Goal: Task Accomplishment & Management: Manage account settings

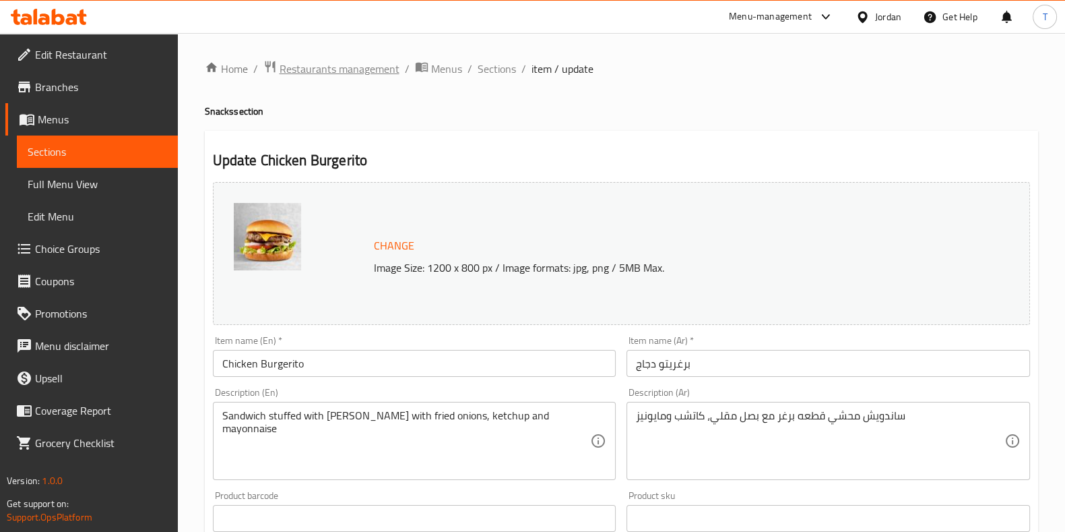
click at [354, 75] on span "Restaurants management" at bounding box center [340, 69] width 120 height 16
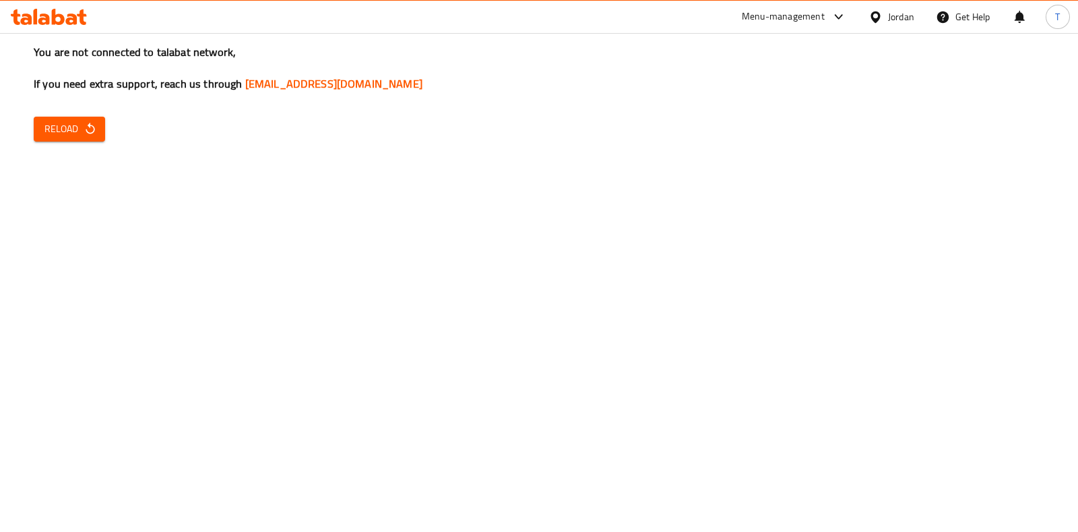
click at [111, 144] on div "You are not connected to talabat network, If you need extra support, reach us t…" at bounding box center [539, 266] width 1078 height 532
click at [97, 133] on button "Reload" at bounding box center [69, 129] width 71 height 25
click at [918, 255] on div "You are not connected to talabat network, If you need extra support, reach us t…" at bounding box center [539, 266] width 1078 height 532
click at [69, 125] on span "Reload" at bounding box center [69, 129] width 50 height 17
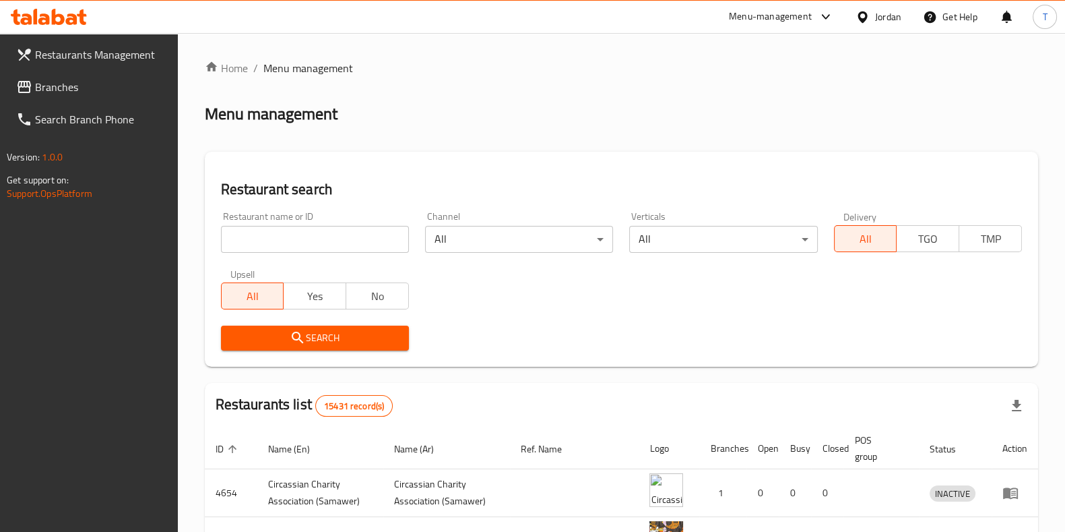
click at [310, 244] on input "search" at bounding box center [315, 239] width 188 height 27
type input "basken"
click button "Search" at bounding box center [315, 337] width 188 height 25
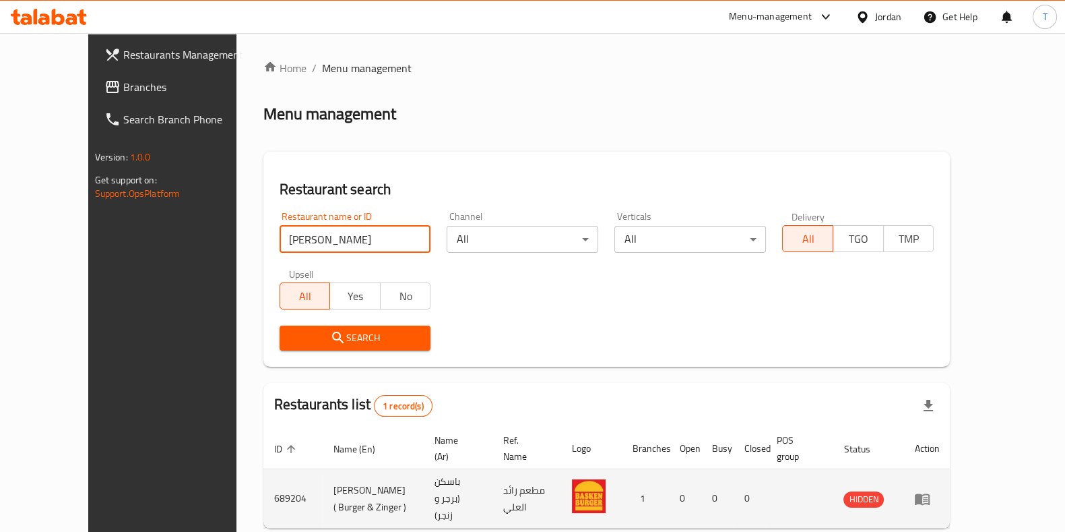
click at [930, 493] on icon "enhanced table" at bounding box center [922, 498] width 15 height 11
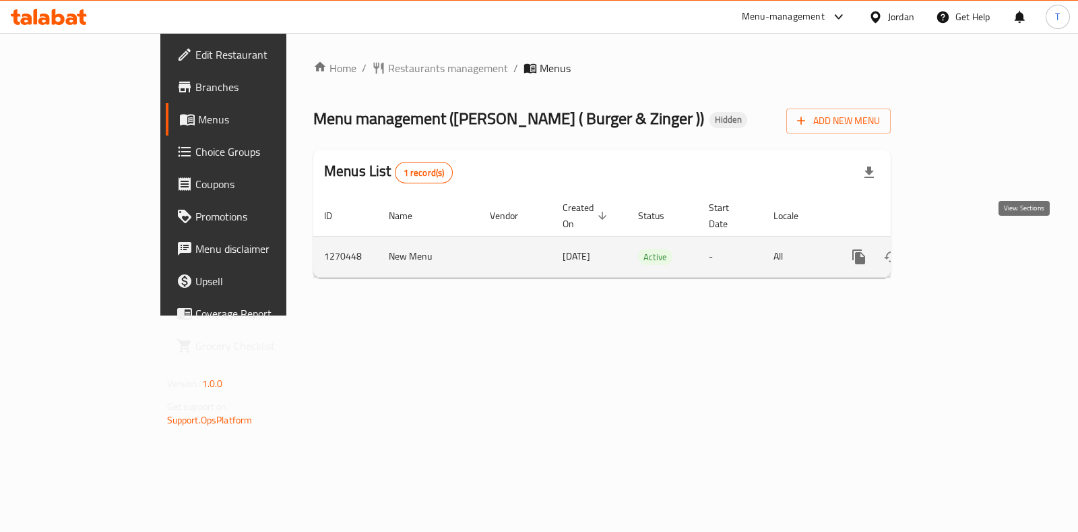
click at [964, 249] on icon "enhanced table" at bounding box center [956, 257] width 16 height 16
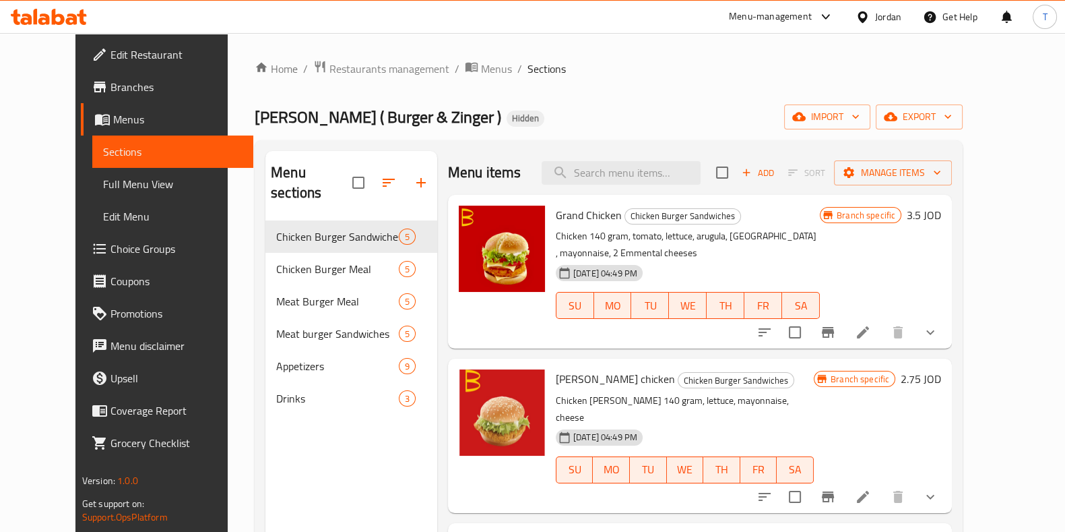
click at [939, 324] on icon "show more" at bounding box center [930, 332] width 16 height 16
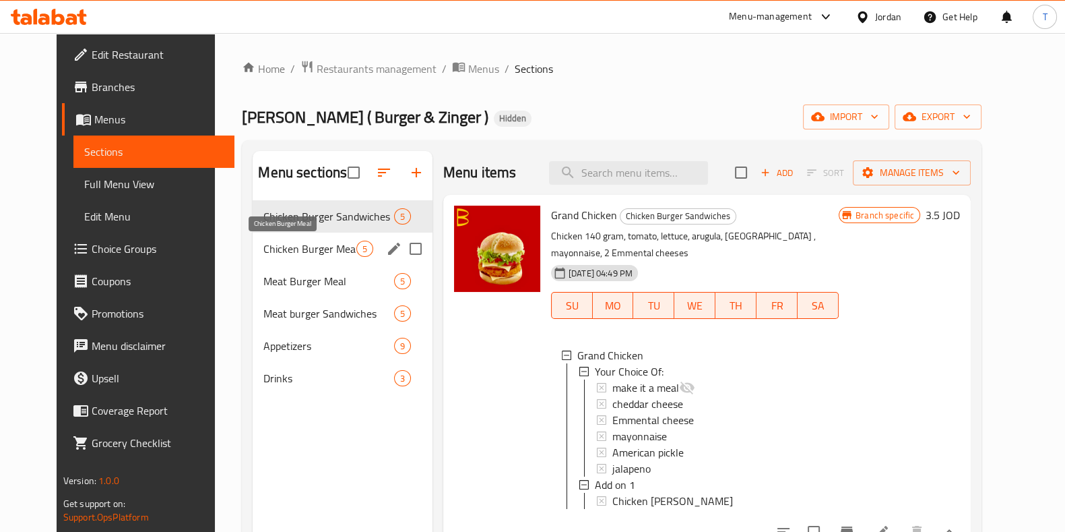
click at [314, 245] on span "Chicken Burger Meal" at bounding box center [309, 249] width 92 height 16
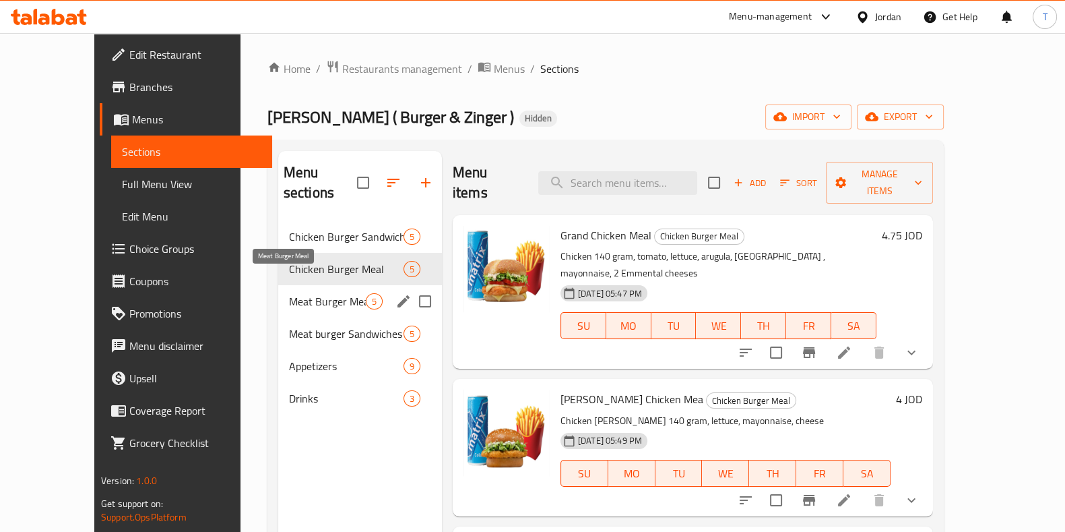
click at [325, 293] on span "Meat Burger Meal" at bounding box center [327, 301] width 77 height 16
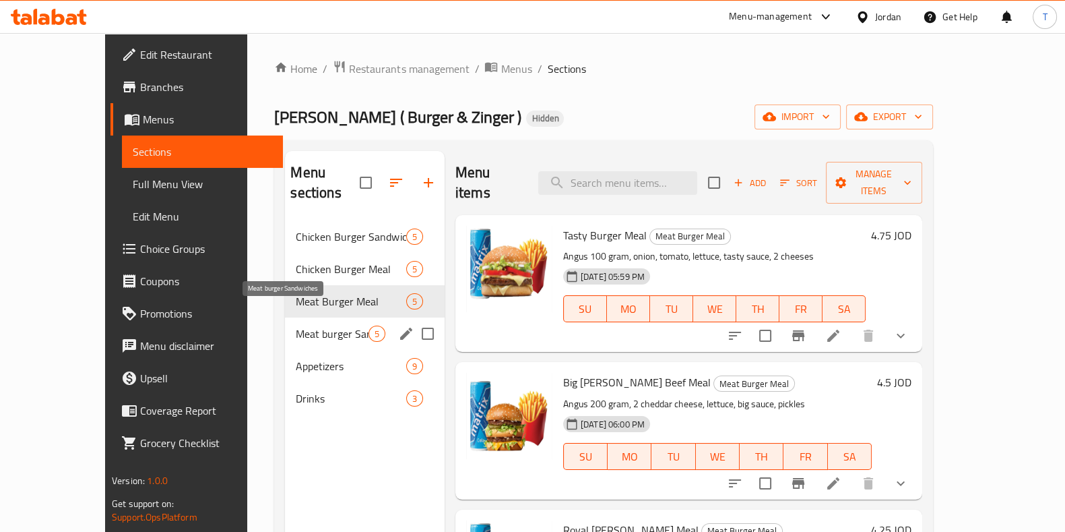
click at [307, 325] on span "Meat burger Sandwiches" at bounding box center [332, 333] width 72 height 16
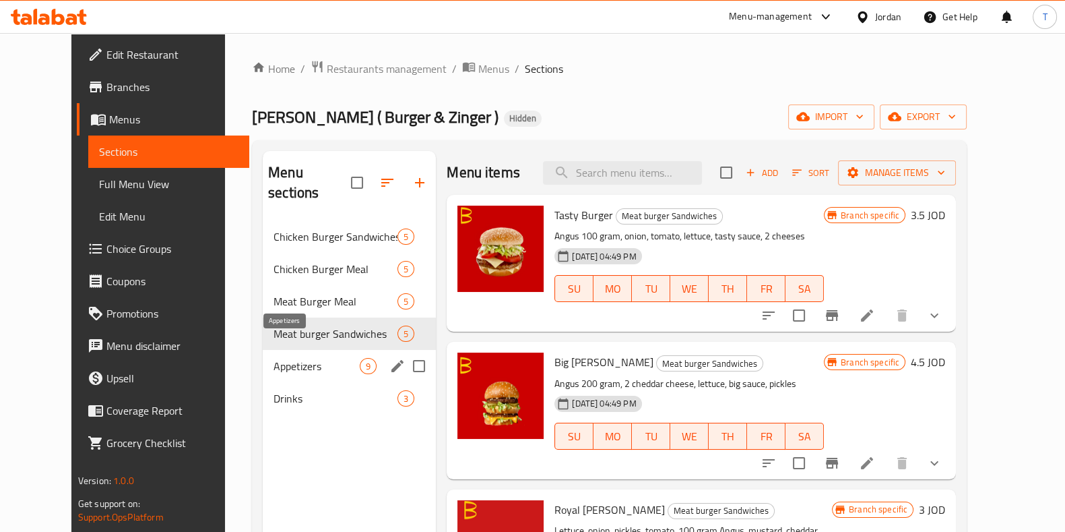
click at [301, 358] on span "Appetizers" at bounding box center [317, 366] width 86 height 16
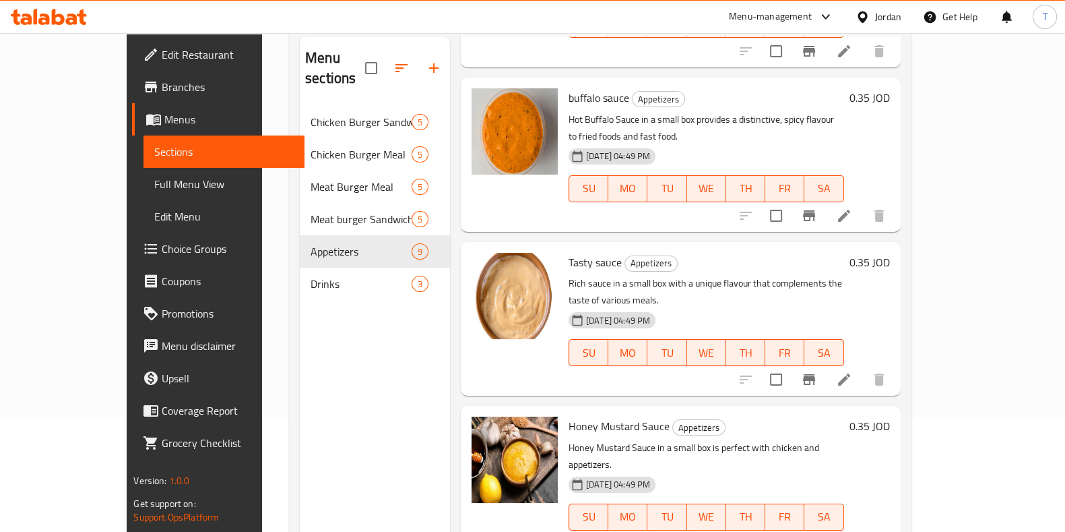
scroll to position [189, 0]
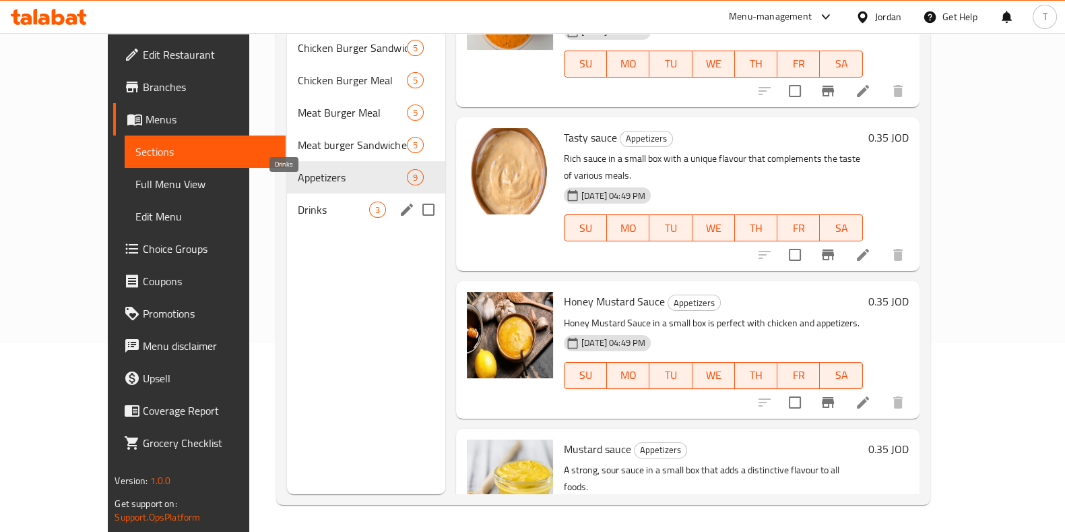
click at [298, 201] on span "Drinks" at bounding box center [333, 209] width 71 height 16
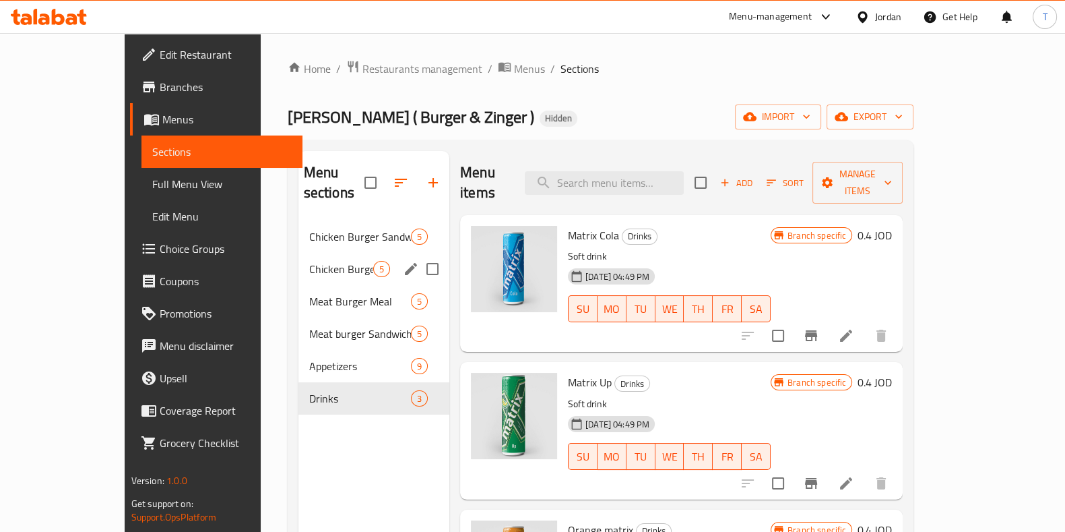
click at [309, 228] on span "Chicken Burger Sandwiches" at bounding box center [360, 236] width 102 height 16
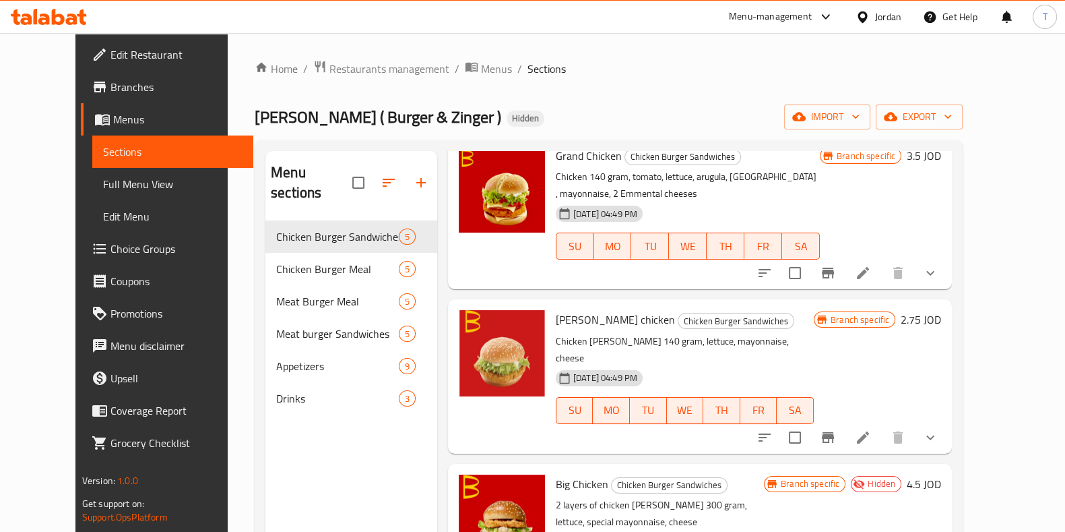
scroll to position [84, 0]
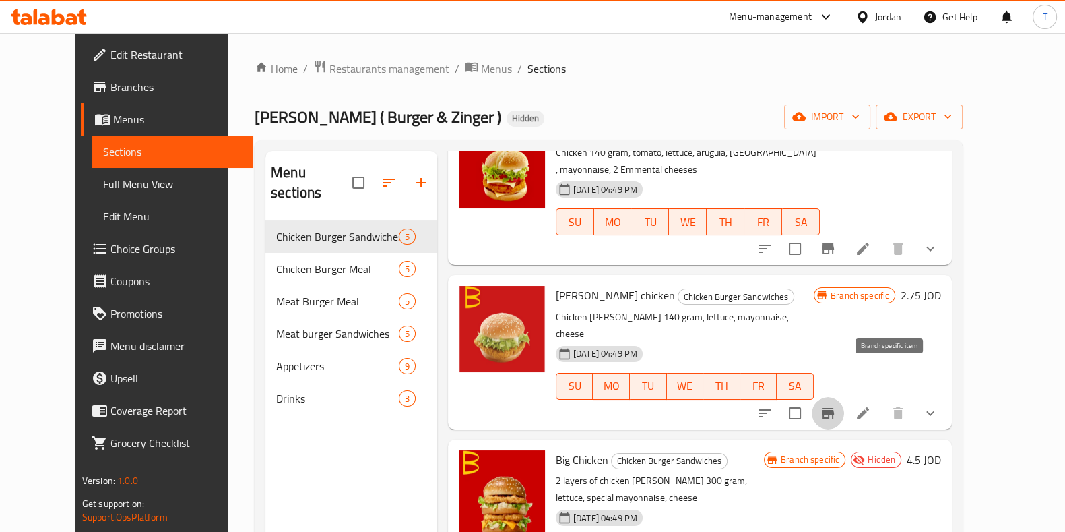
click at [836, 405] on icon "Branch-specific-item" at bounding box center [828, 413] width 16 height 16
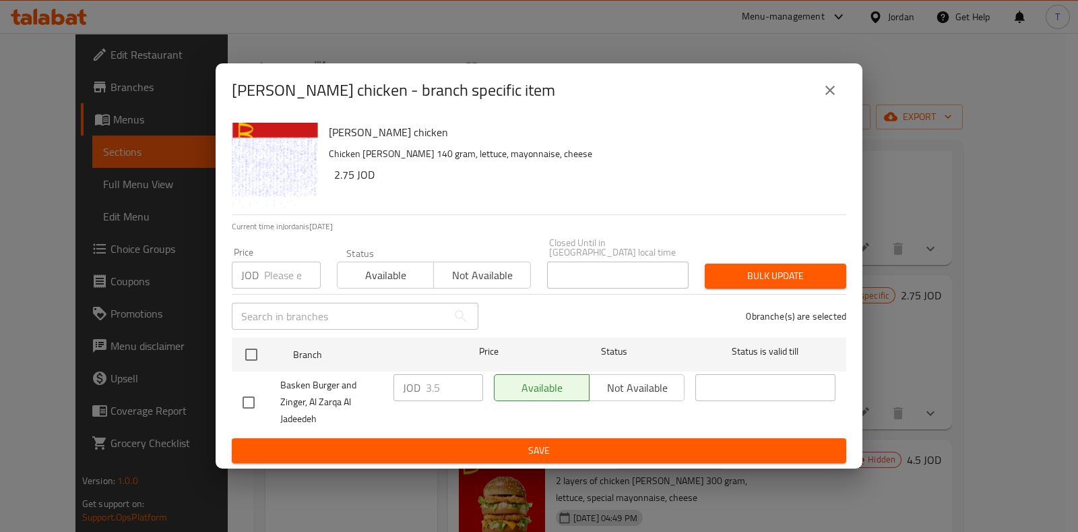
click at [655, 379] on div "Available Not available" at bounding box center [589, 387] width 191 height 27
click at [625, 383] on div "Available Not available" at bounding box center [589, 387] width 191 height 27
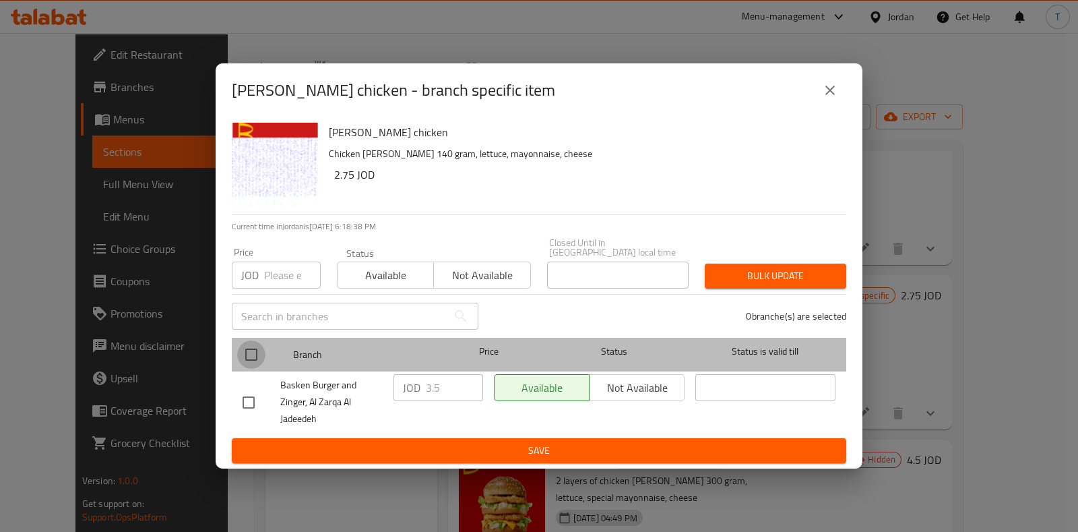
click at [253, 346] on input "checkbox" at bounding box center [251, 354] width 28 height 28
checkbox input "true"
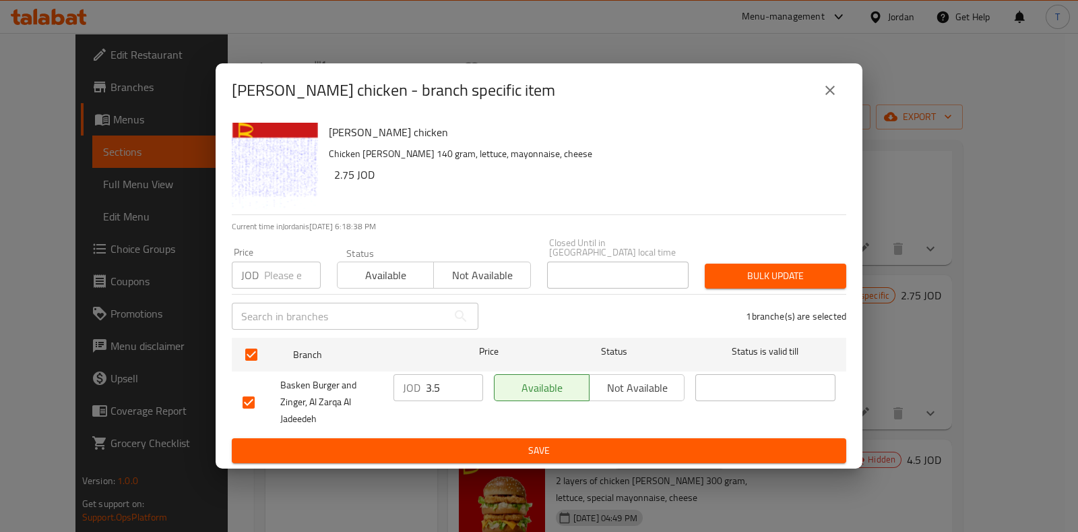
click at [660, 374] on button "Not available" at bounding box center [637, 387] width 96 height 27
click at [656, 442] on span "Save" at bounding box center [539, 450] width 593 height 17
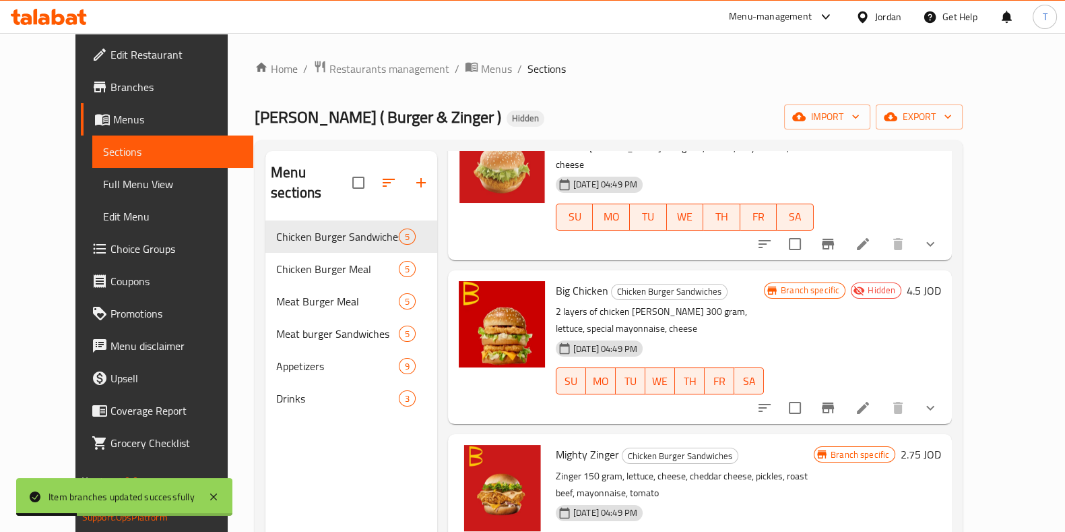
scroll to position [254, 0]
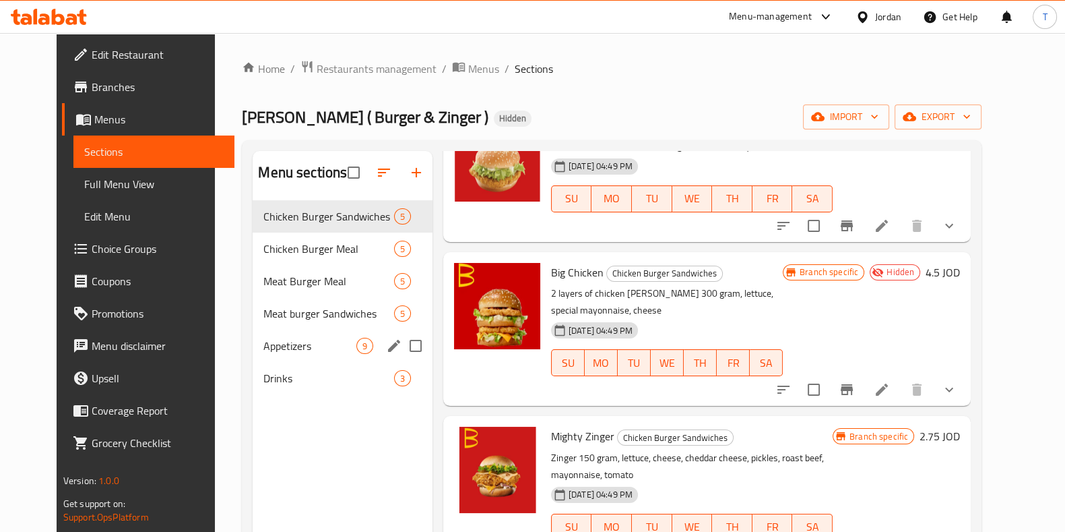
click at [284, 349] on span "Appetizers" at bounding box center [309, 346] width 92 height 16
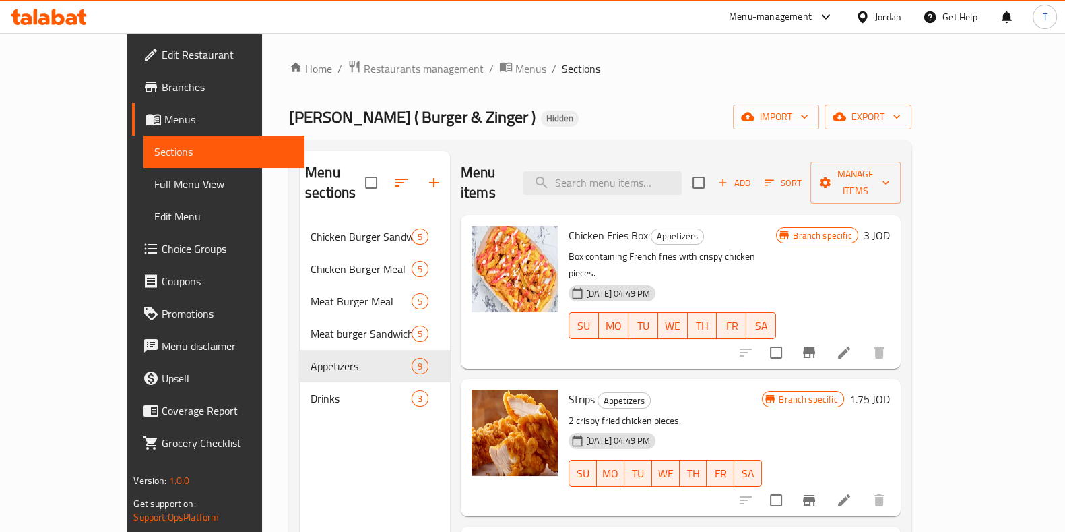
click at [569, 225] on span "Chicken Fries Box" at bounding box center [609, 235] width 80 height 20
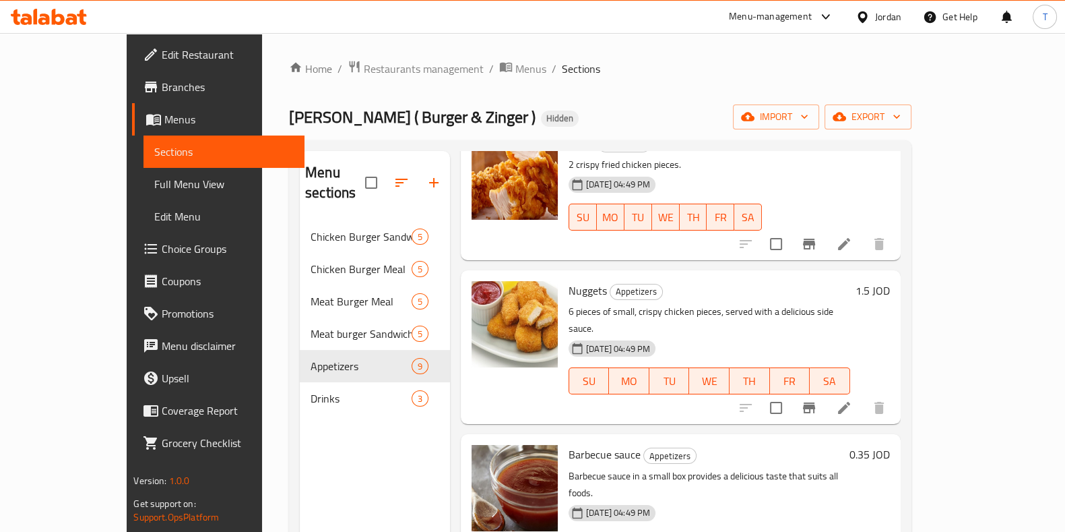
scroll to position [152, 0]
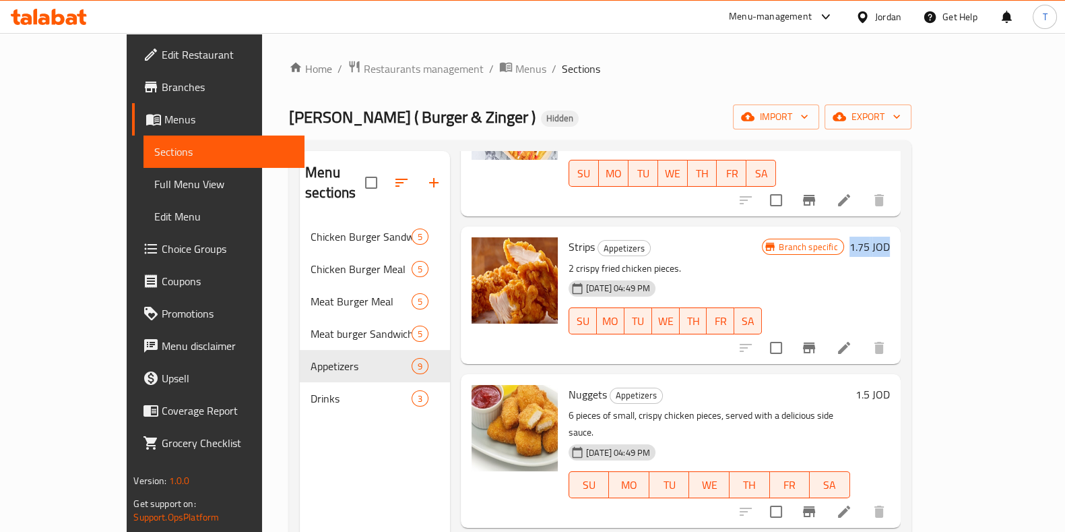
drag, startPoint x: 964, startPoint y: 204, endPoint x: 1030, endPoint y: 213, distance: 67.3
click at [911, 207] on div "Menu sections Chicken Burger Sandwiches 5 Chicken Burger Meal 5 Meat Burger Mea…" at bounding box center [600, 416] width 622 height 553
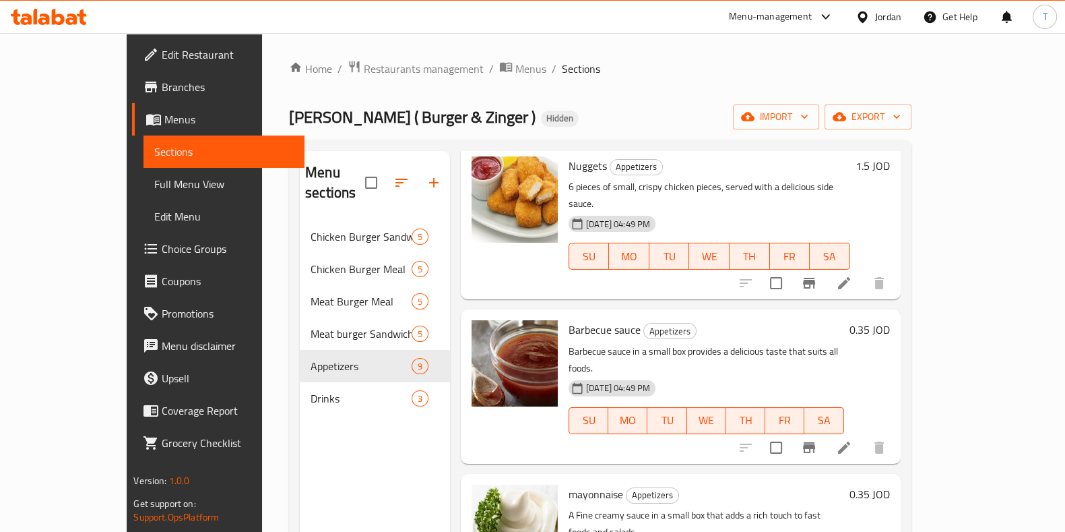
scroll to position [405, 0]
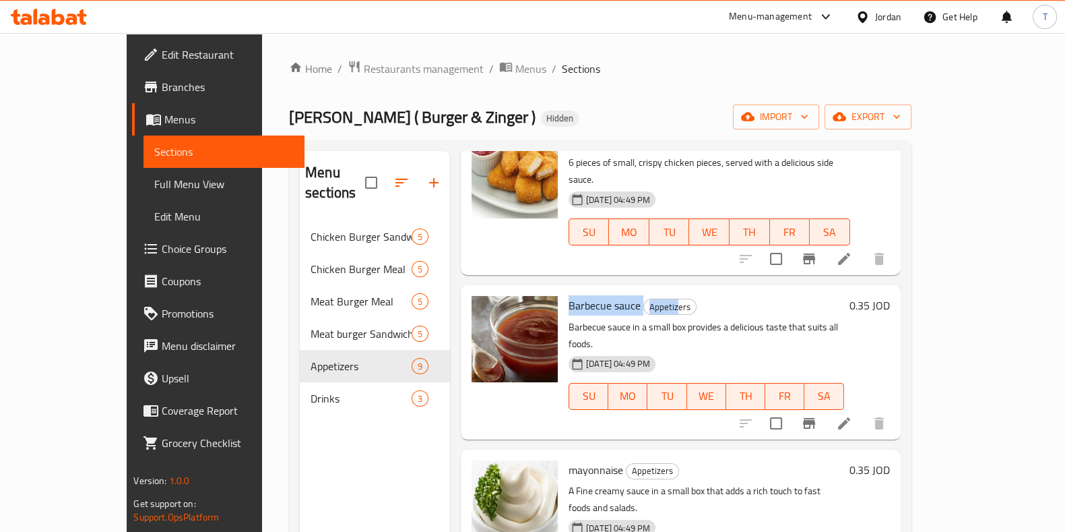
drag, startPoint x: 534, startPoint y: 259, endPoint x: 680, endPoint y: 258, distance: 146.2
click at [645, 290] on div "Barbecue sauce Appetizers Barbecue sauce in a small box provides a delicious ta…" at bounding box center [706, 361] width 286 height 143
drag, startPoint x: 980, startPoint y: 257, endPoint x: 1028, endPoint y: 254, distance: 47.9
click at [911, 254] on div "Menu sections Chicken Burger Sandwiches 5 Chicken Burger Meal 5 Meat Burger Mea…" at bounding box center [600, 416] width 622 height 553
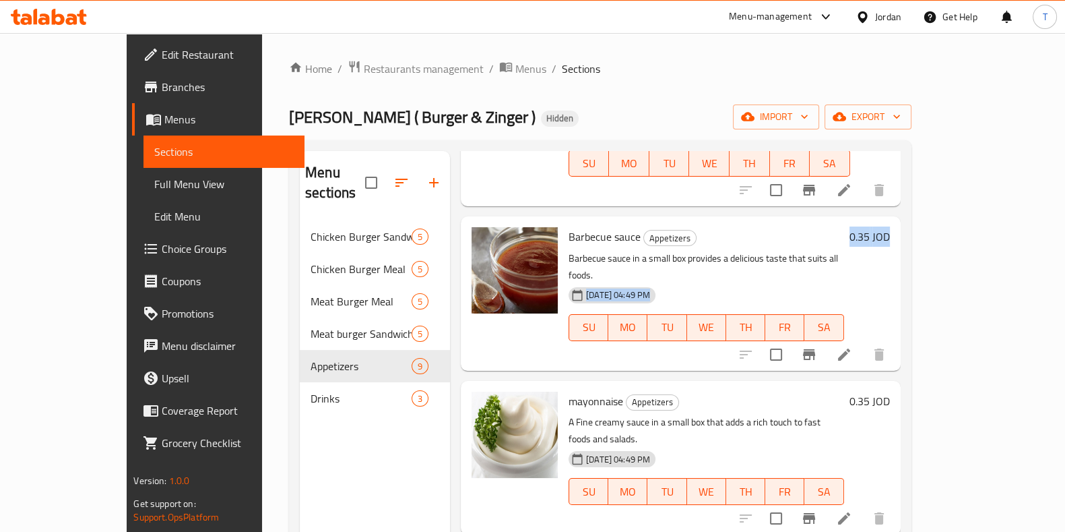
scroll to position [489, 0]
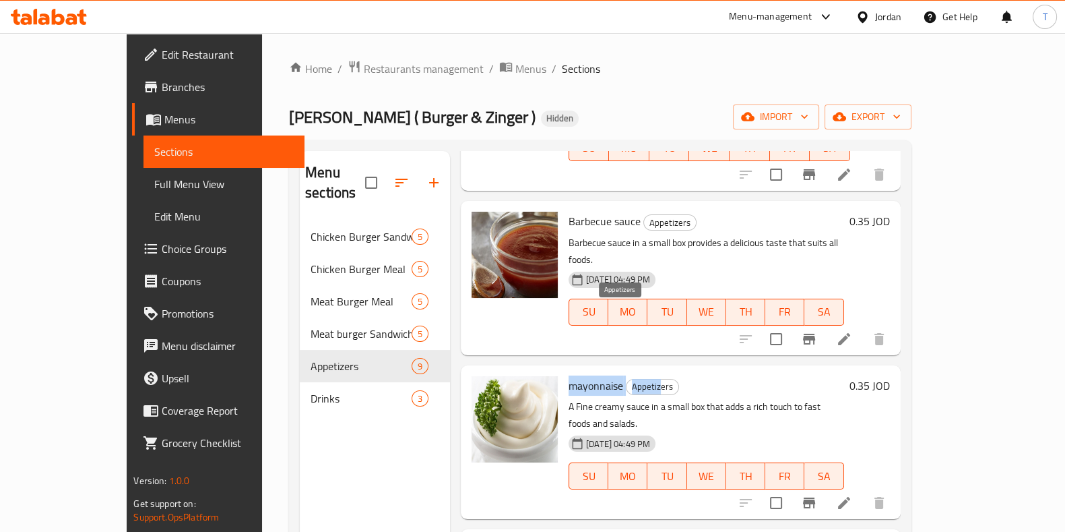
drag, startPoint x: 538, startPoint y: 317, endPoint x: 629, endPoint y: 315, distance: 91.0
click at [629, 376] on h6 "mayonnaise Appetizers" at bounding box center [707, 385] width 276 height 19
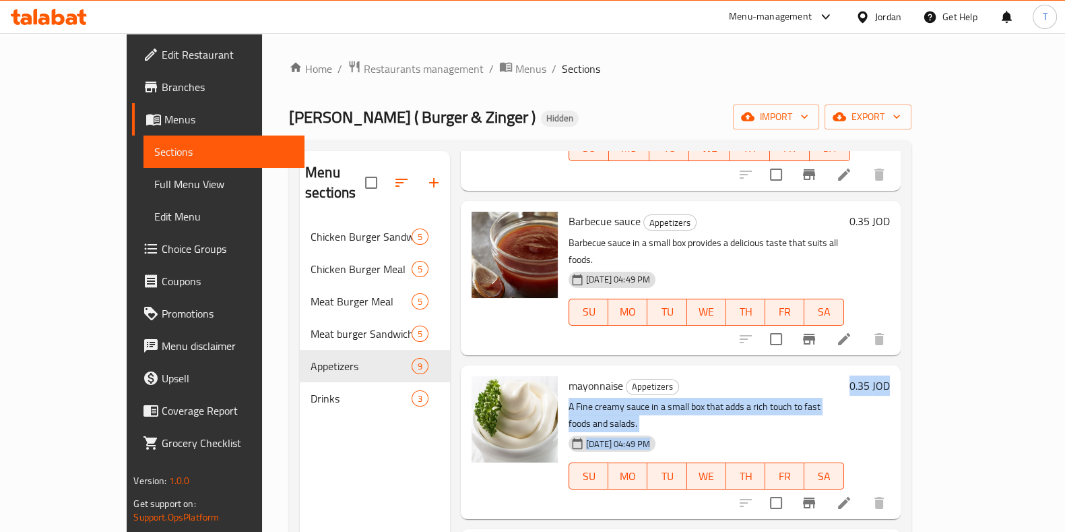
drag, startPoint x: 941, startPoint y: 321, endPoint x: 1019, endPoint y: 311, distance: 78.1
click at [901, 311] on div "Menu items Add Sort Manage items Chicken Fries Box Appetizers Box containing Fr…" at bounding box center [675, 417] width 451 height 532
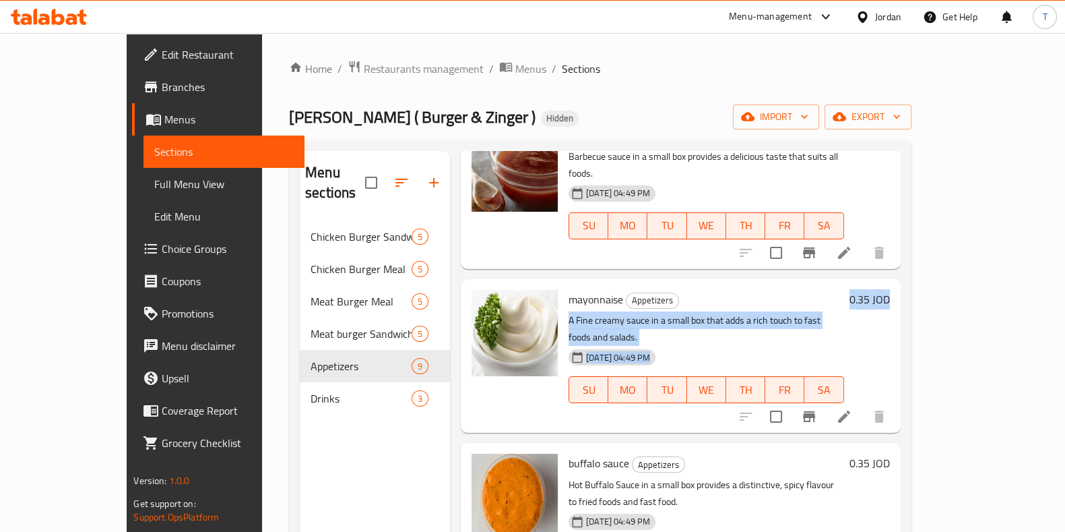
scroll to position [658, 0]
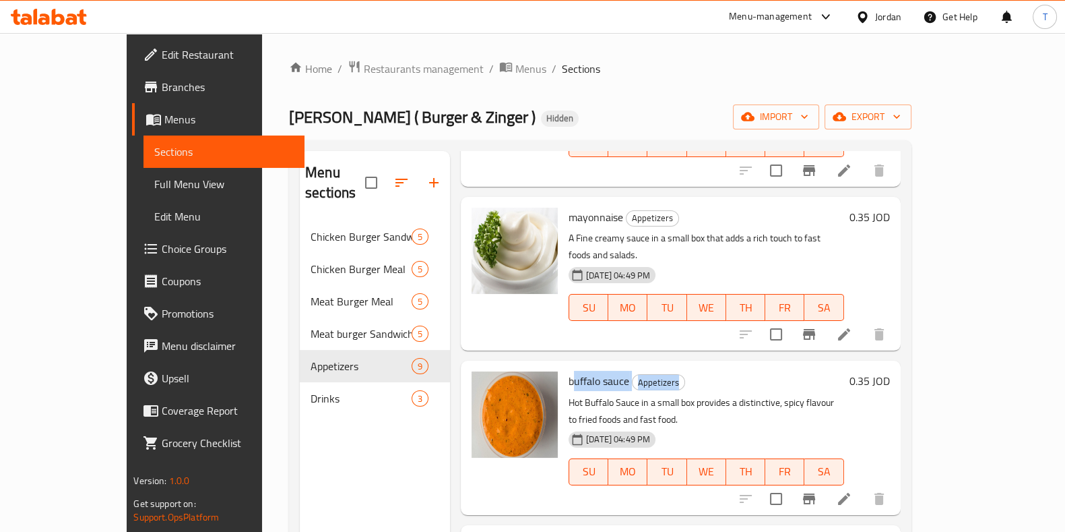
drag, startPoint x: 541, startPoint y: 288, endPoint x: 645, endPoint y: 289, distance: 104.4
click at [645, 371] on h6 "buffalo sauce Appetizers" at bounding box center [707, 380] width 276 height 19
drag, startPoint x: 976, startPoint y: 315, endPoint x: 1024, endPoint y: 311, distance: 48.0
click at [901, 311] on div "Menu items Add Sort Manage items Chicken Fries Box Appetizers Box containing Fr…" at bounding box center [675, 417] width 451 height 532
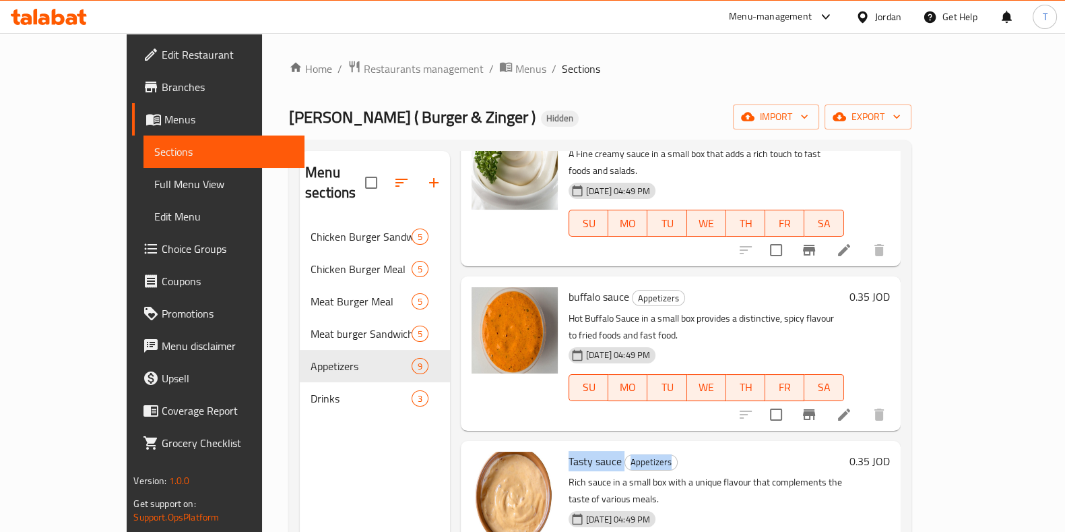
drag, startPoint x: 567, startPoint y: 358, endPoint x: 666, endPoint y: 355, distance: 99.1
click at [654, 446] on div "Tasty sauce Appetizers Rich sauce in a small box with a unique flavour that com…" at bounding box center [706, 517] width 286 height 143
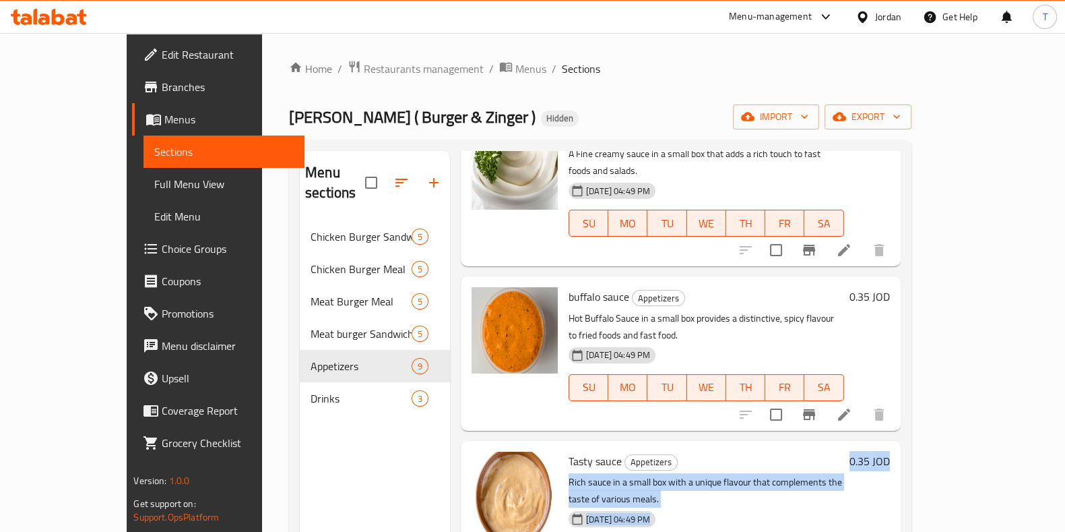
drag, startPoint x: 941, startPoint y: 365, endPoint x: 1055, endPoint y: 358, distance: 114.1
click at [938, 358] on div "Home / Restaurants management / Menus / Sections Basken ( Burger & Zinger ) Hid…" at bounding box center [600, 376] width 676 height 687
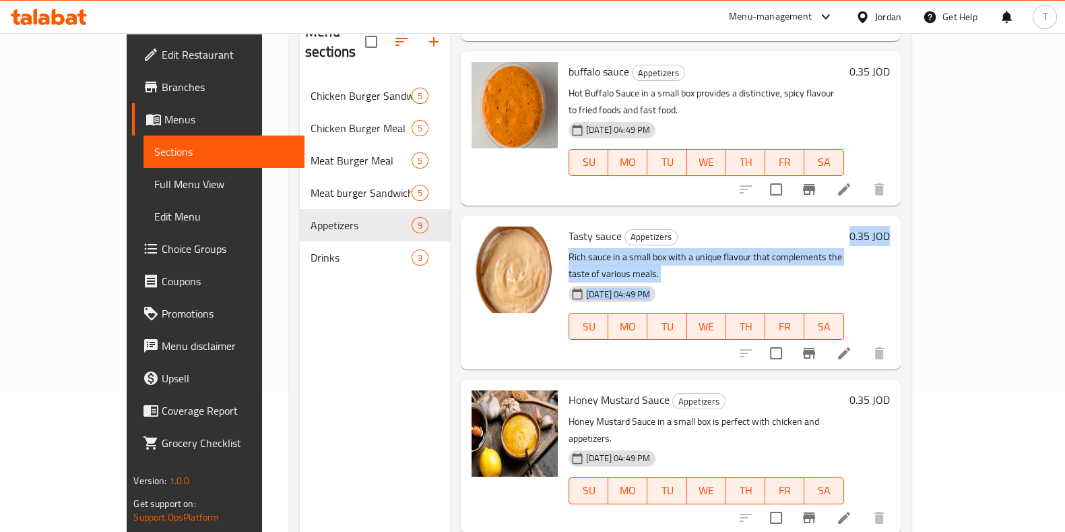
scroll to position [168, 0]
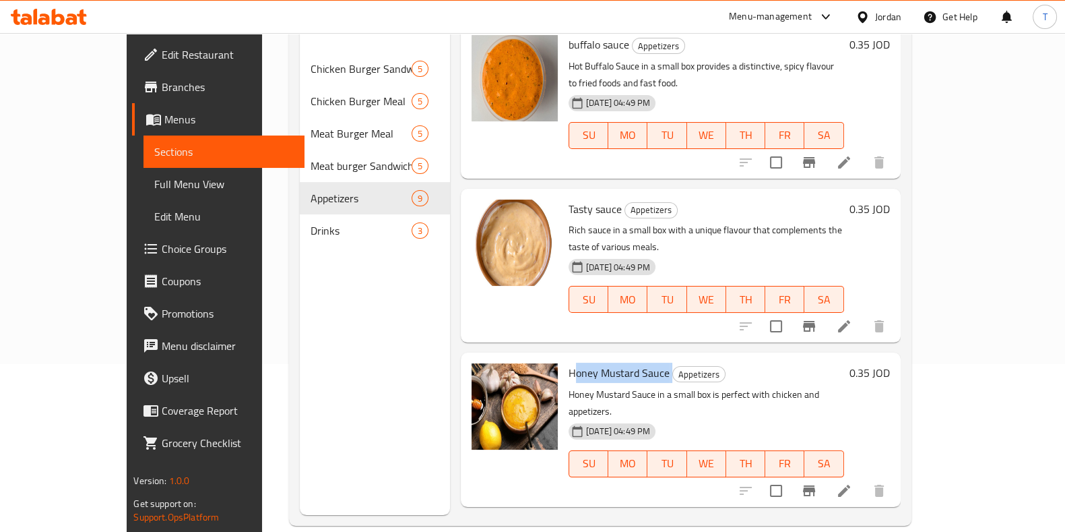
drag, startPoint x: 541, startPoint y: 249, endPoint x: 689, endPoint y: 241, distance: 148.5
click at [689, 363] on h6 "Honey Mustard Sauce Appetizers" at bounding box center [707, 372] width 276 height 19
drag, startPoint x: 984, startPoint y: 243, endPoint x: 1024, endPoint y: 242, distance: 40.4
click at [901, 242] on div "Menu items Add Sort Manage items Chicken Fries Box Appetizers Box containing Fr…" at bounding box center [675, 249] width 451 height 532
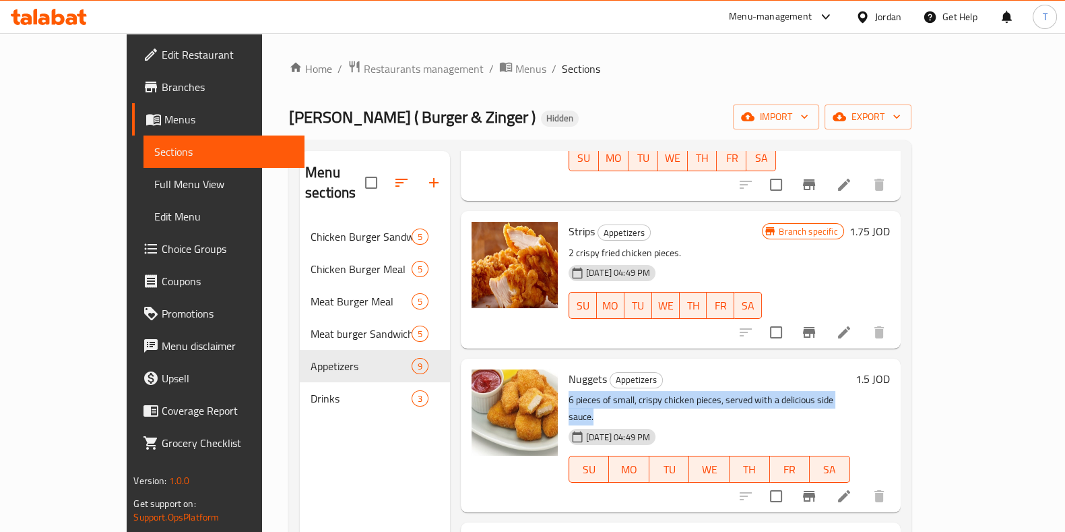
drag, startPoint x: 538, startPoint y: 362, endPoint x: 918, endPoint y: 354, distance: 380.8
click at [850, 391] on p "6 pieces of small, crispy chicken pieces, served with a delicious side sauce." at bounding box center [710, 408] width 282 height 34
drag, startPoint x: 978, startPoint y: 342, endPoint x: 997, endPoint y: 341, distance: 18.9
click at [890, 369] on h6 "1.5 JOD" at bounding box center [873, 378] width 34 height 19
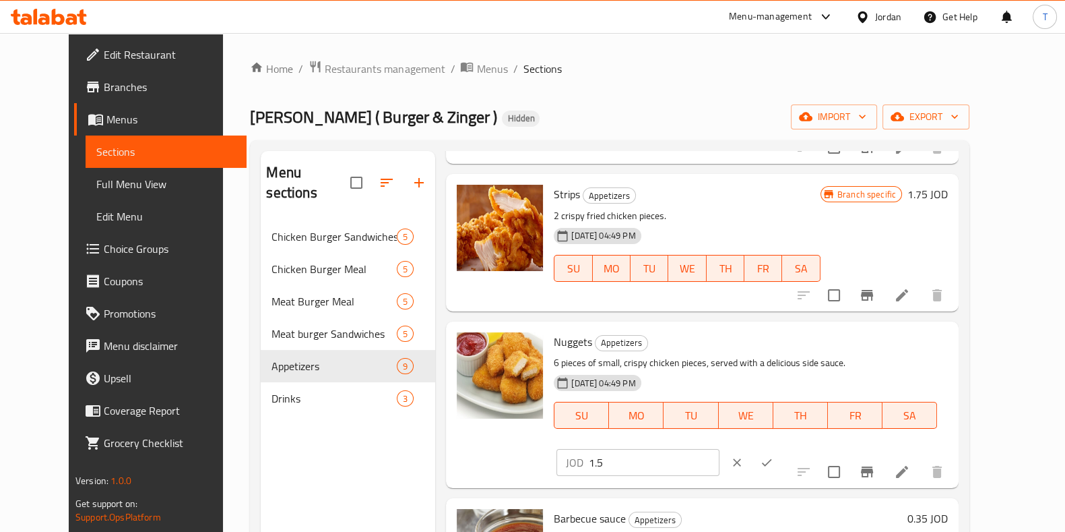
click at [744, 455] on icon "clear" at bounding box center [736, 461] width 13 height 13
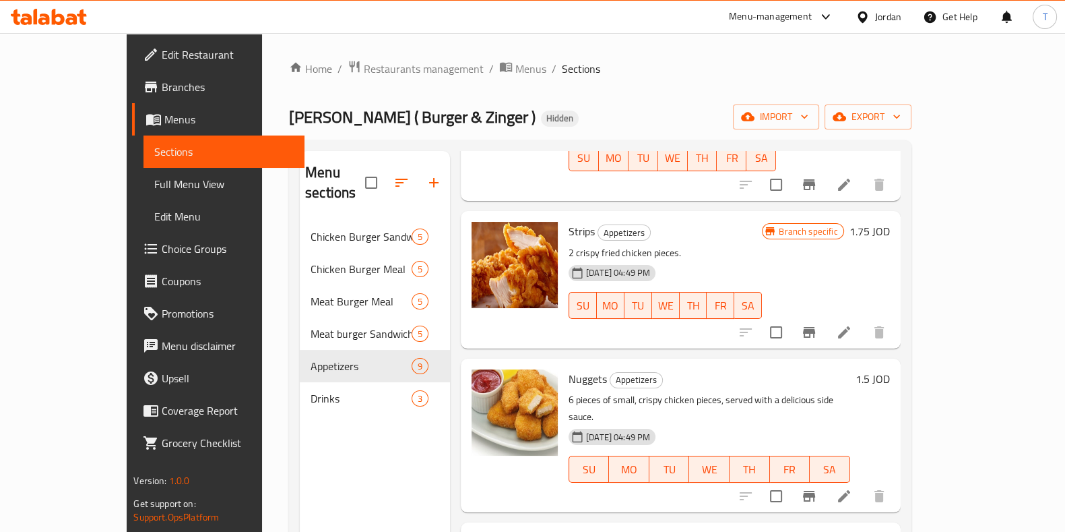
click at [685, 391] on p "6 pieces of small, crispy chicken pieces, served with a delicious side sauce." at bounding box center [710, 408] width 282 height 34
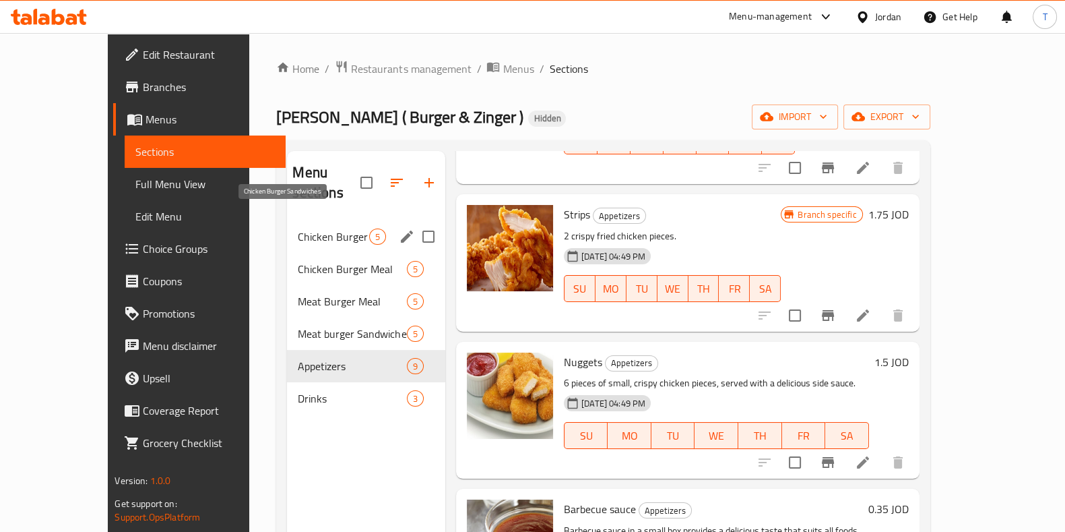
click at [304, 228] on span "Chicken Burger Sandwiches" at bounding box center [333, 236] width 71 height 16
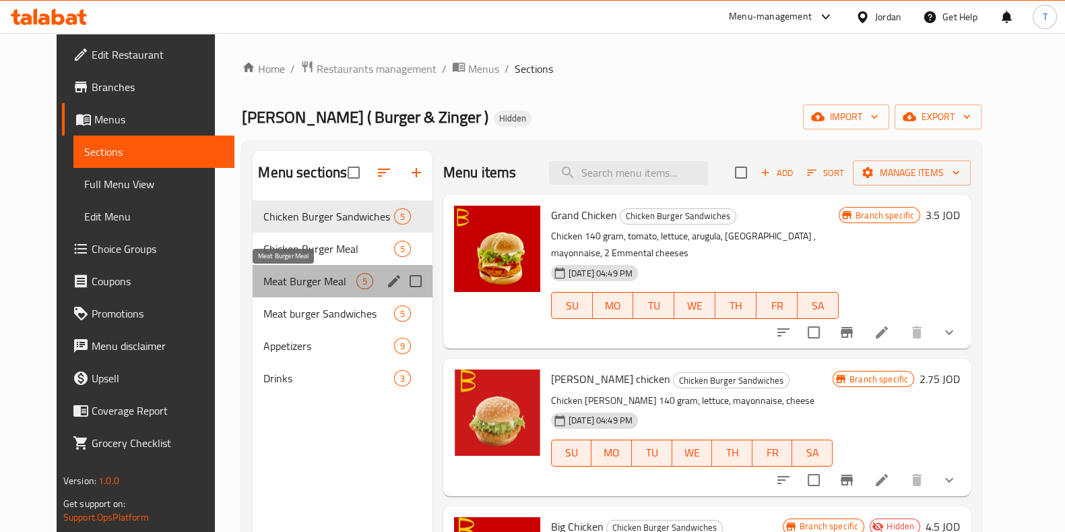
click at [280, 281] on span "Meat Burger Meal" at bounding box center [309, 281] width 92 height 16
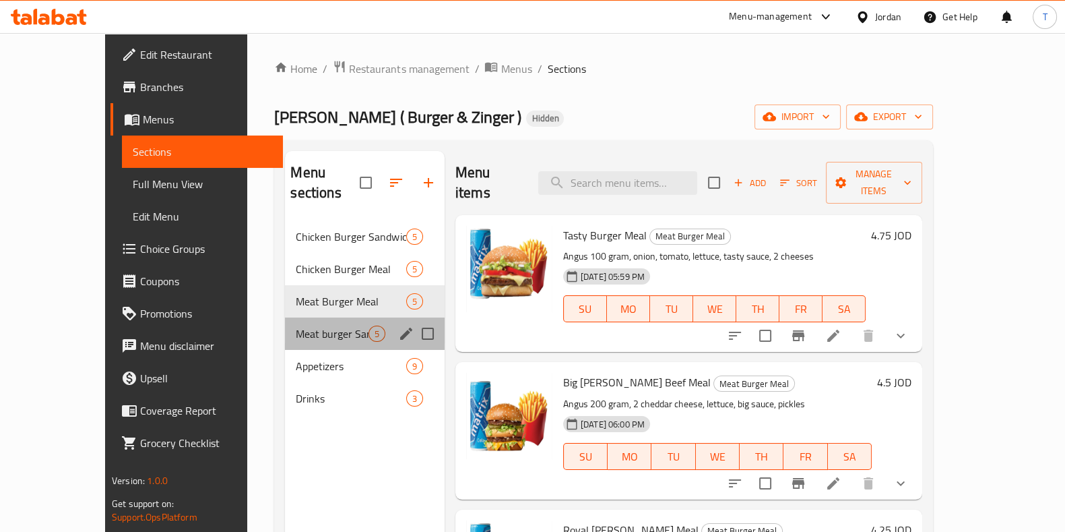
click at [305, 317] on div "Meat burger Sandwiches 5" at bounding box center [364, 333] width 159 height 32
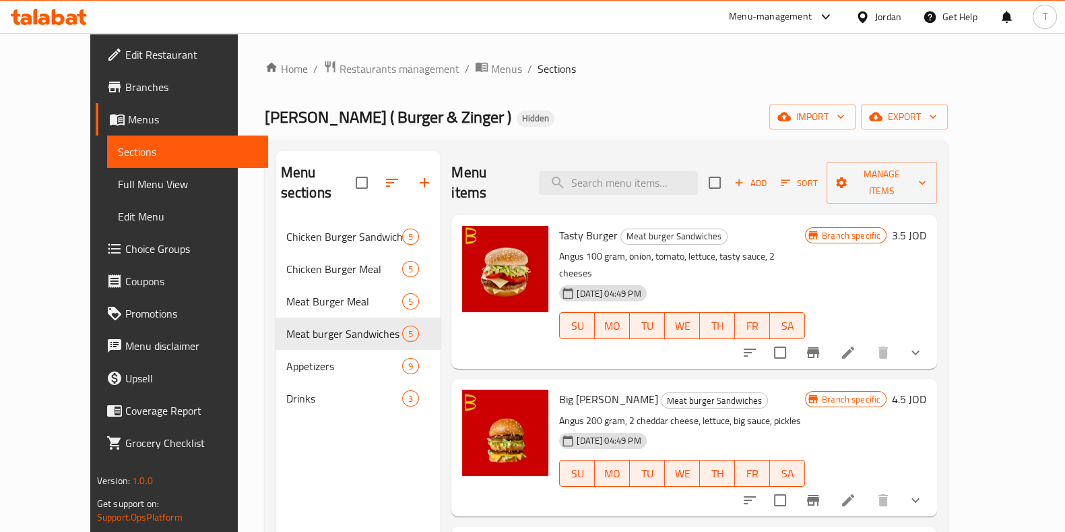
click at [924, 344] on icon "show more" at bounding box center [916, 352] width 16 height 16
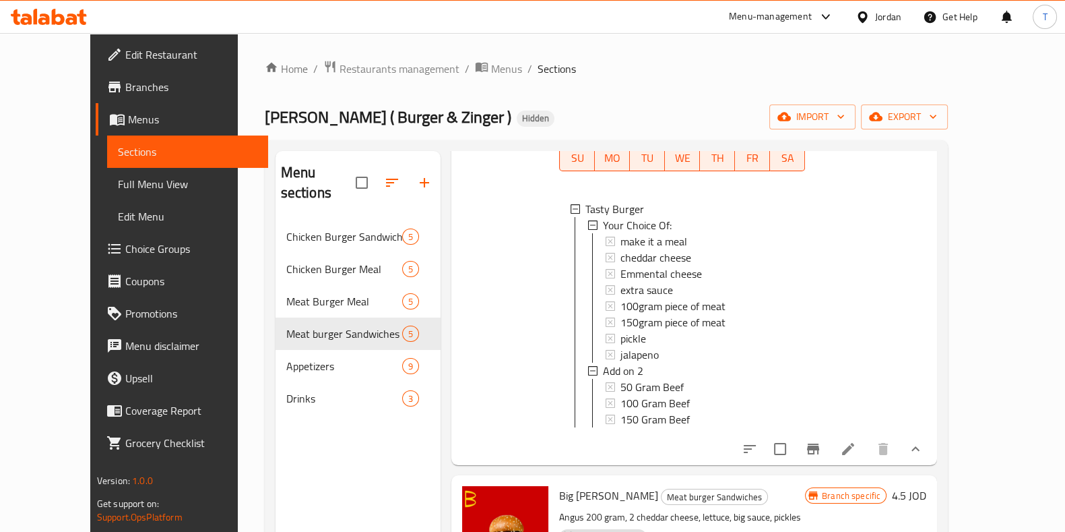
scroll to position [84, 0]
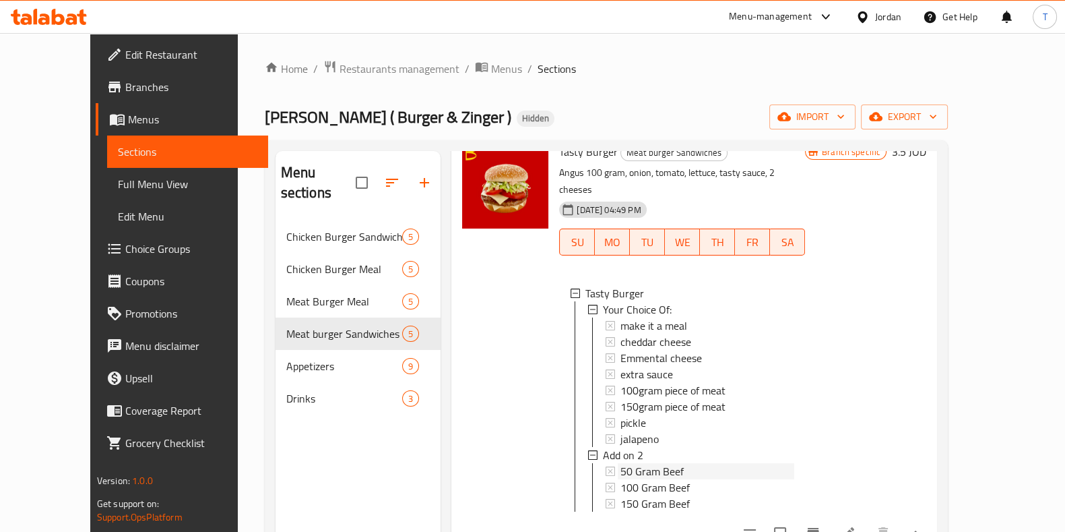
click at [673, 463] on div "50 Gram Beef" at bounding box center [708, 471] width 174 height 16
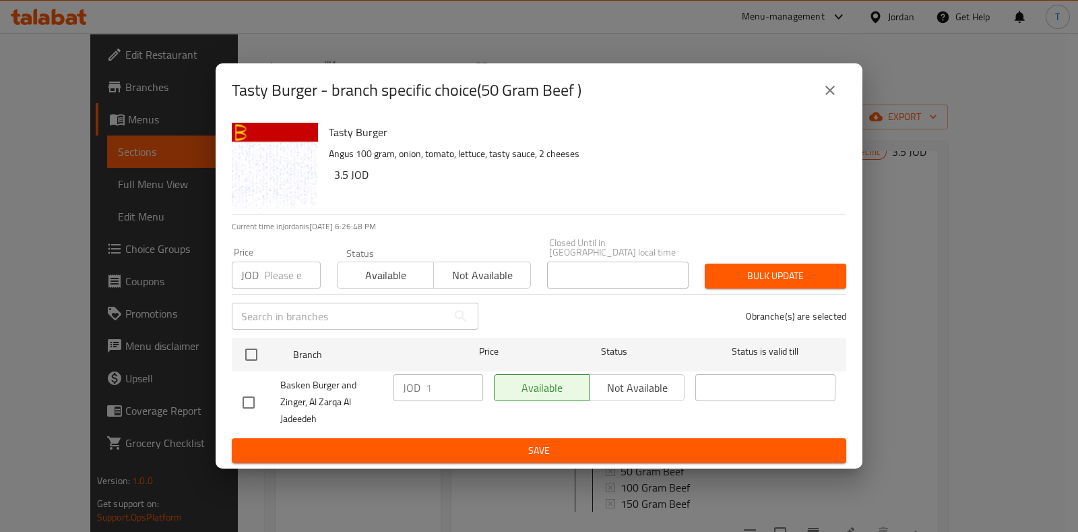
click at [819, 92] on button "close" at bounding box center [830, 90] width 32 height 32
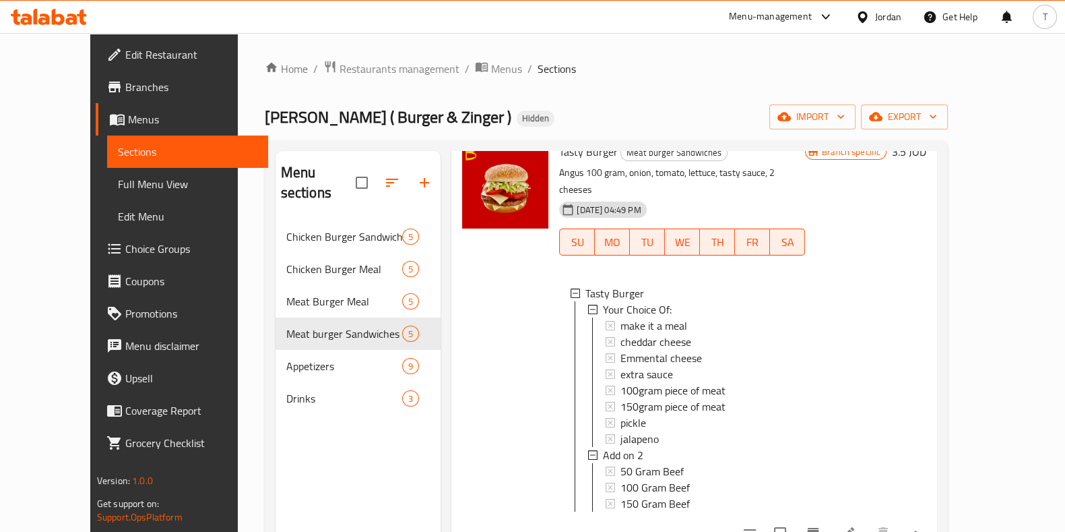
click at [916, 517] on div at bounding box center [833, 533] width 198 height 32
click at [856, 525] on icon at bounding box center [848, 533] width 16 height 16
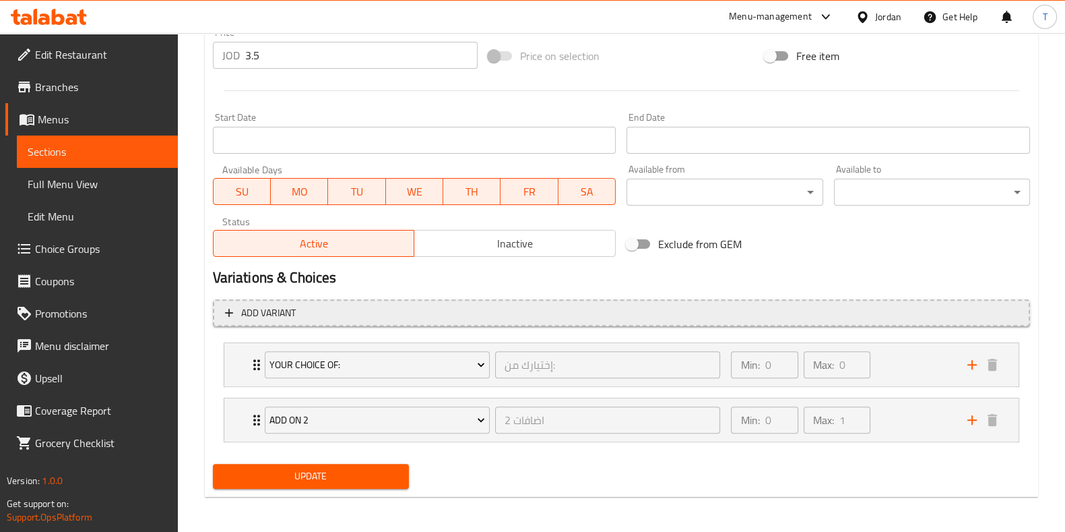
scroll to position [516, 0]
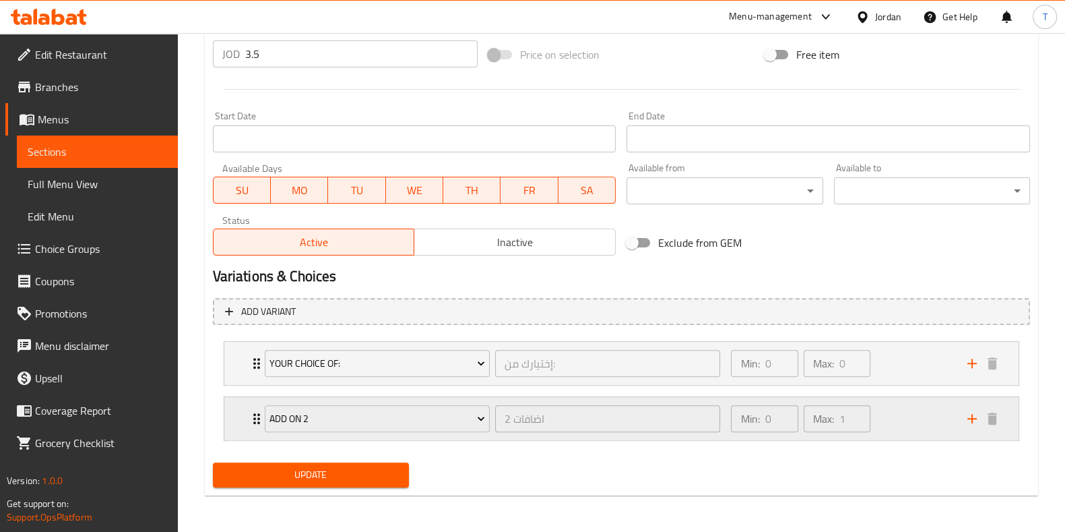
click at [875, 412] on div "Min: 0 ​ Max: 1 ​" at bounding box center [801, 419] width 150 height 38
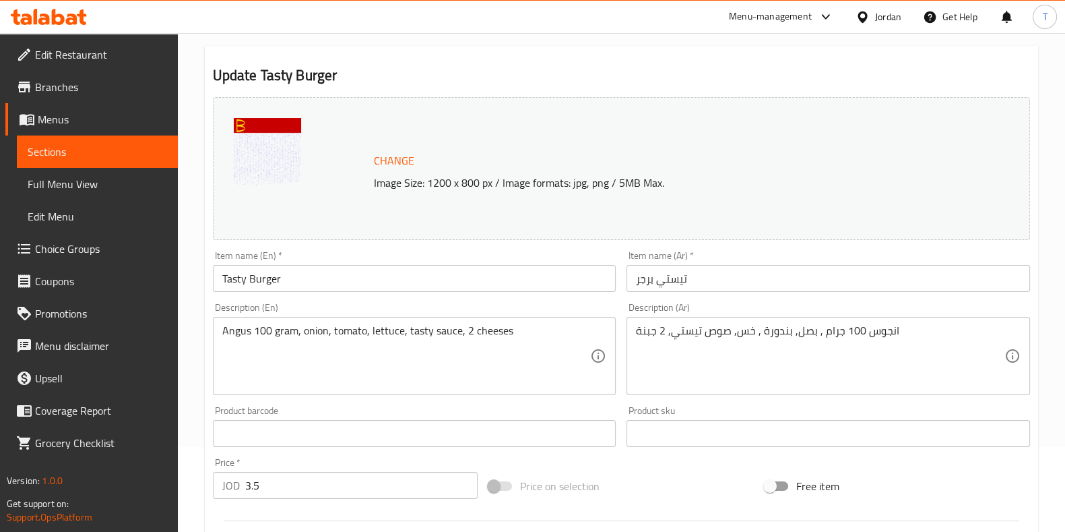
scroll to position [0, 0]
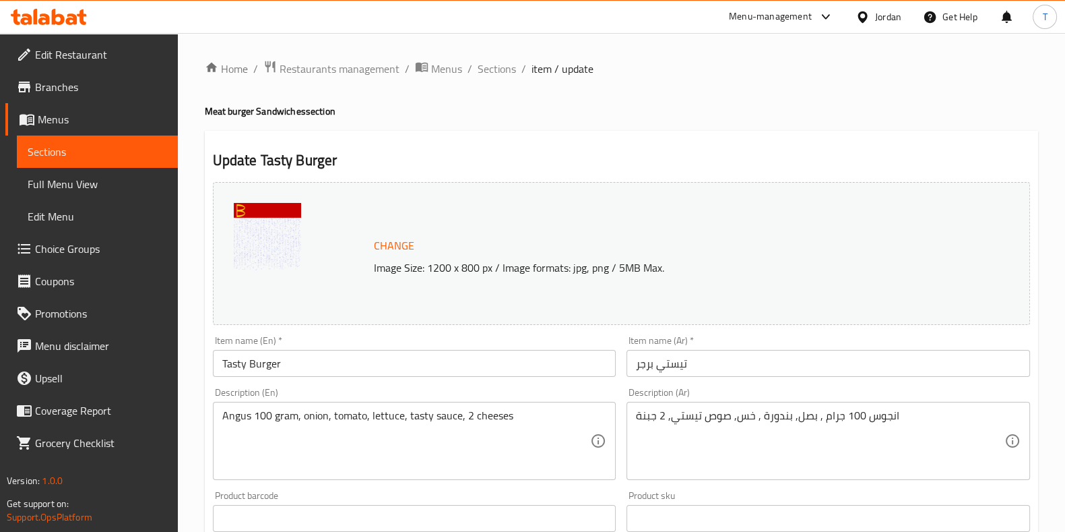
click at [464, 67] on ol "Home / Restaurants management / Menus / Sections / item / update" at bounding box center [621, 69] width 833 height 18
click at [516, 70] on ol "Home / Restaurants management / Menus / Sections / item / update" at bounding box center [621, 69] width 833 height 18
click at [497, 70] on span "Sections" at bounding box center [497, 69] width 38 height 16
